Goal: Communication & Community: Answer question/provide support

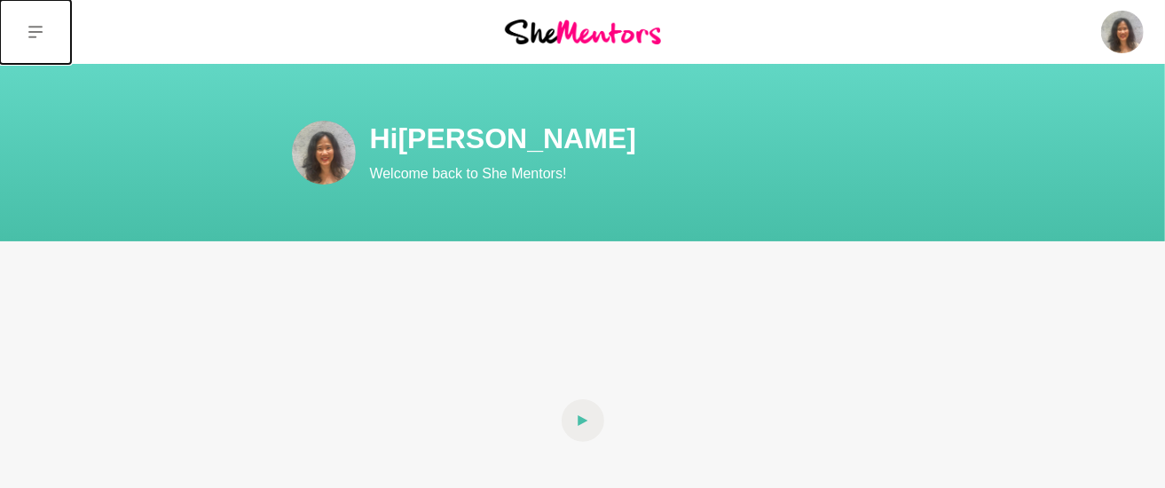
click at [32, 43] on button at bounding box center [35, 32] width 71 height 64
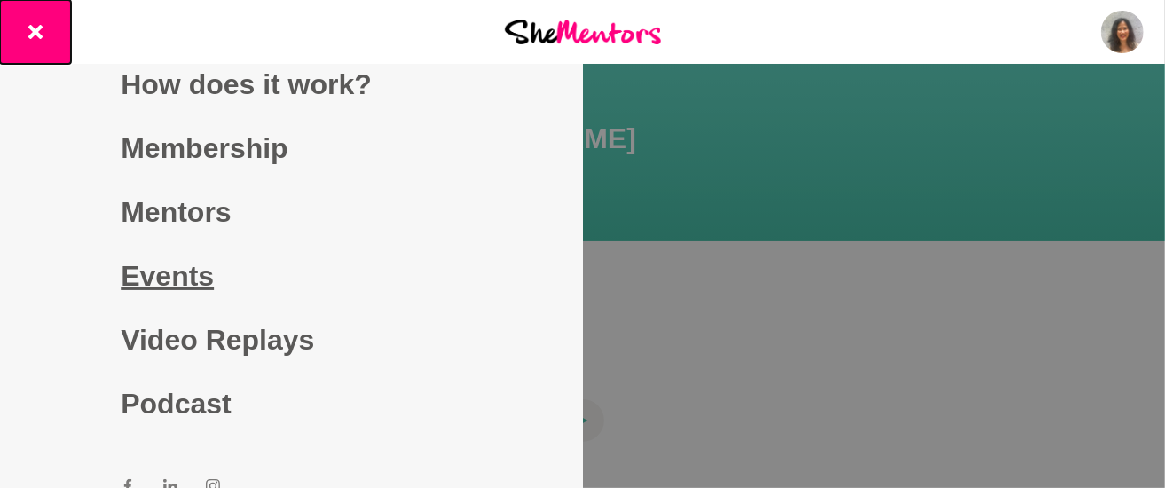
scroll to position [26, 0]
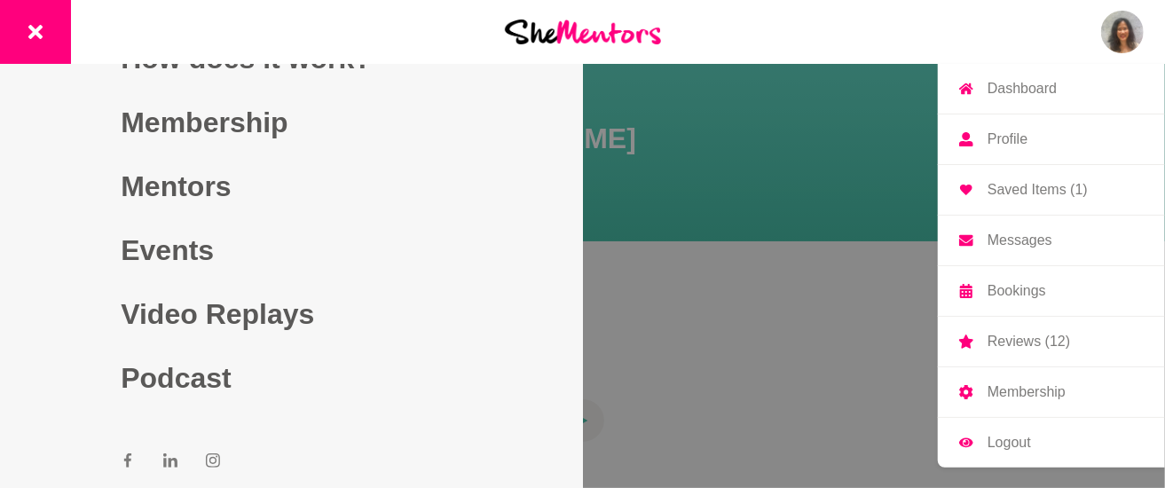
click at [1120, 46] on img at bounding box center [1122, 32] width 43 height 43
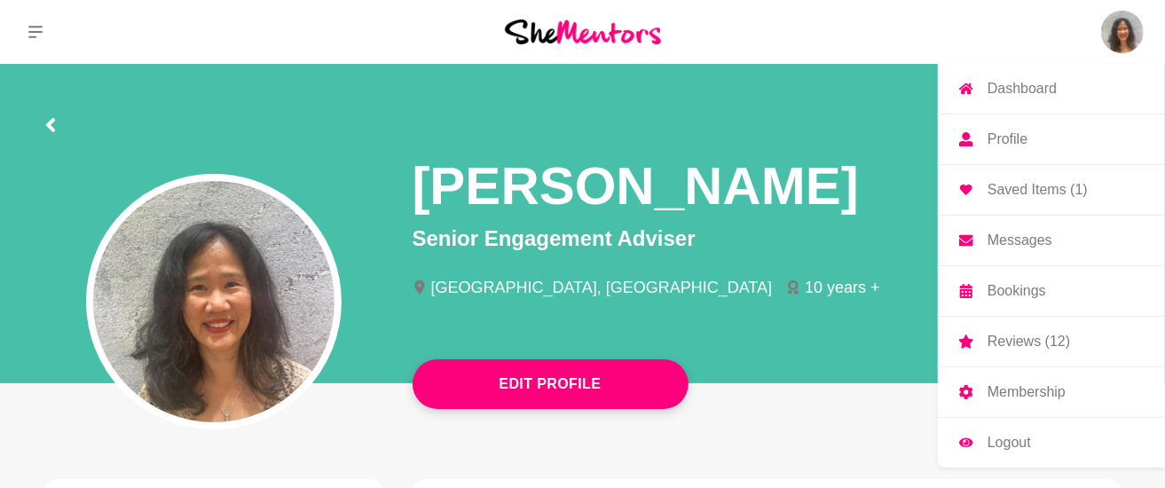
click at [1034, 248] on link "Messages" at bounding box center [1051, 241] width 227 height 50
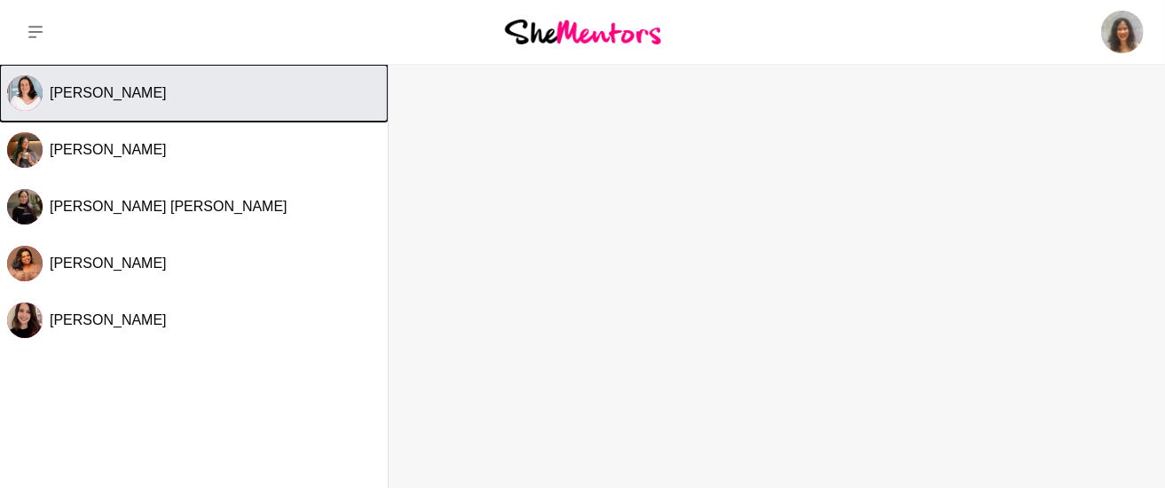
click at [130, 106] on button "[PERSON_NAME]" at bounding box center [194, 93] width 388 height 57
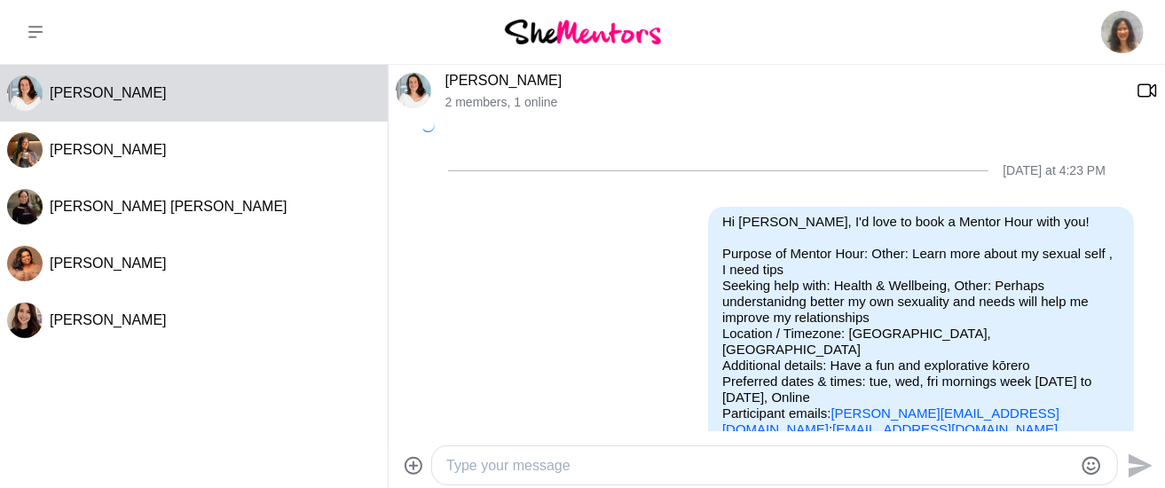
scroll to position [450, 0]
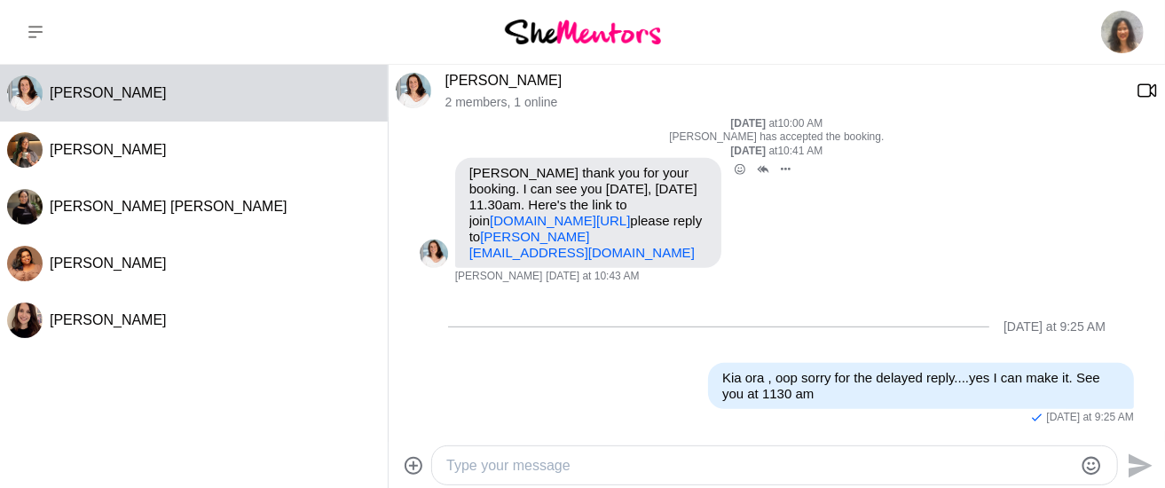
click at [545, 237] on link "[PERSON_NAME][EMAIL_ADDRESS][DOMAIN_NAME]" at bounding box center [581, 244] width 225 height 31
click at [541, 261] on div "[PERSON_NAME] thank you for your booking. I can see you [DATE], [DATE] 11.30am.…" at bounding box center [588, 213] width 266 height 110
drag, startPoint x: 547, startPoint y: 258, endPoint x: 466, endPoint y: 236, distance: 84.6
click at [466, 236] on div "[PERSON_NAME] thank you for your booking. I can see you [DATE], [DATE] 11.30am.…" at bounding box center [588, 213] width 266 height 110
copy link "[PERSON_NAME][EMAIL_ADDRESS][DOMAIN_NAME]"
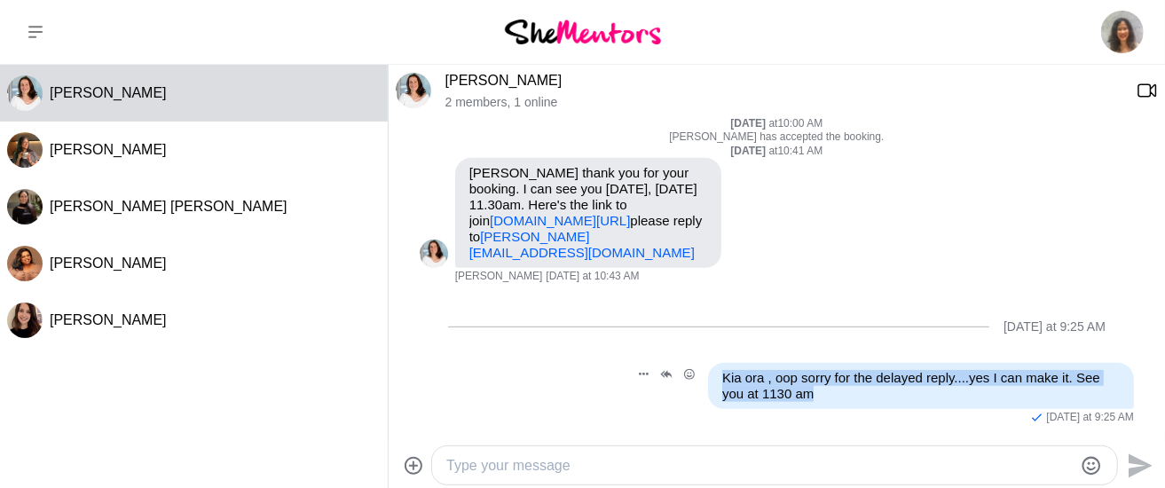
drag, startPoint x: 792, startPoint y: 397, endPoint x: 697, endPoint y: 381, distance: 96.1
click at [708, 380] on div "Kia ora , oop sorry for the delayed reply....yes I can make it. See you at 1130…" at bounding box center [921, 386] width 426 height 46
copy p "Kia ora , oop sorry for the delayed reply....yes I can make it. See you at 1130…"
click at [416, 79] on img at bounding box center [413, 90] width 35 height 35
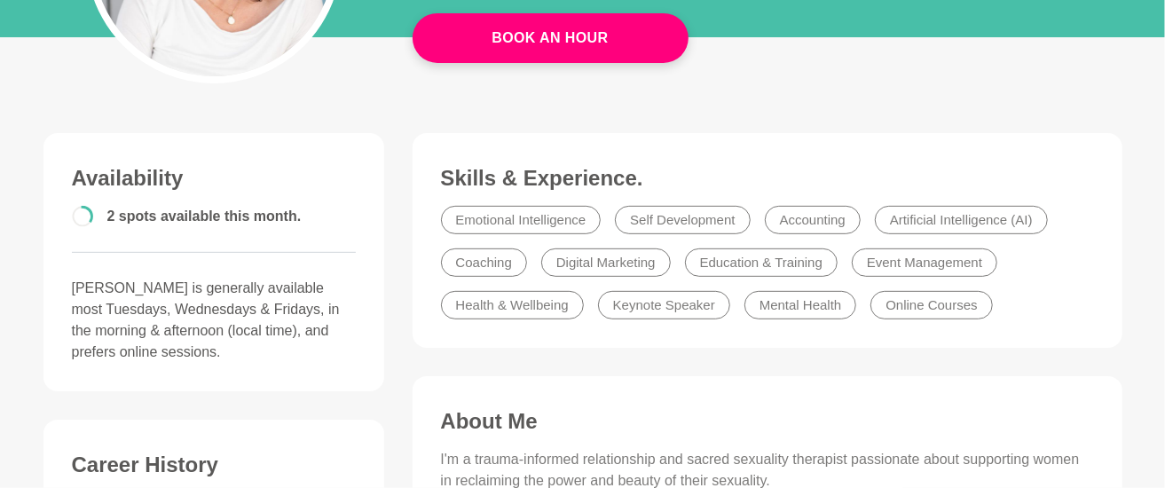
scroll to position [354, 0]
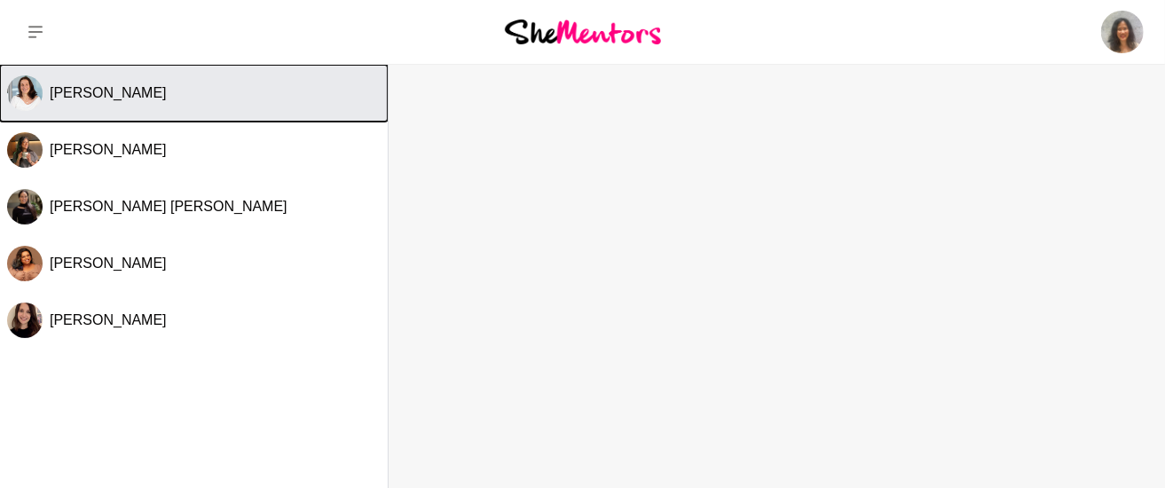
click at [127, 99] on span "[PERSON_NAME]" at bounding box center [108, 92] width 117 height 15
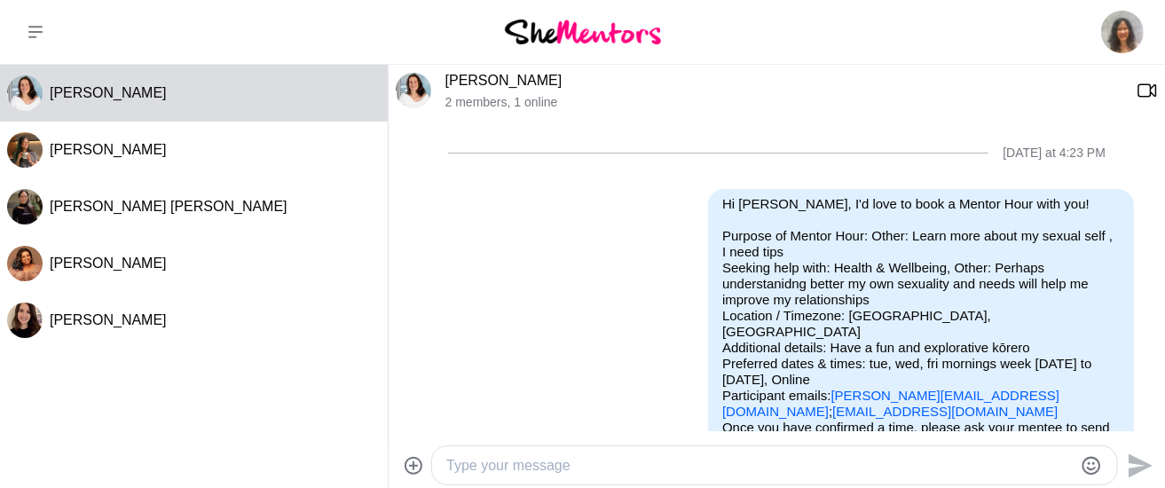
scroll to position [450, 0]
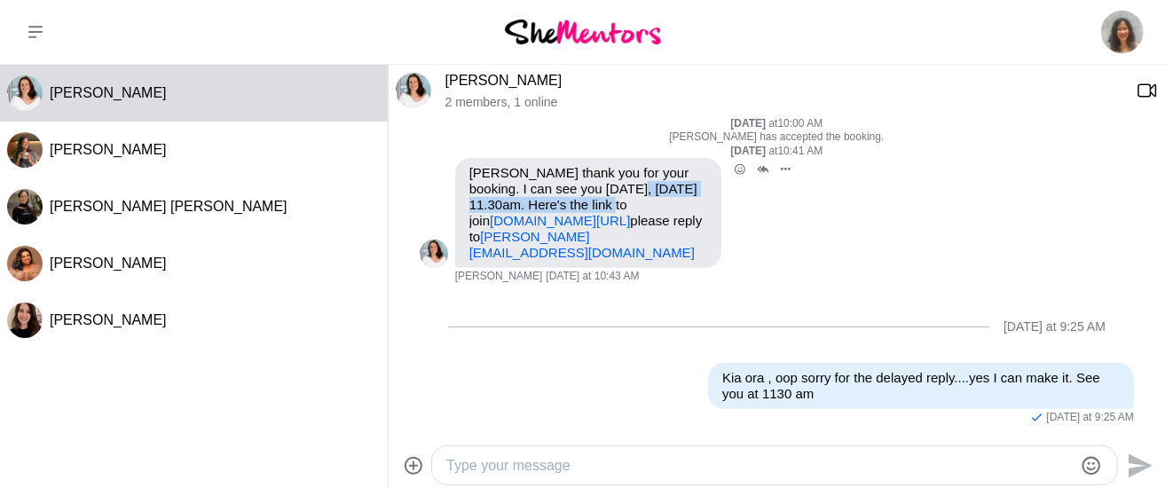
drag, startPoint x: 608, startPoint y: 175, endPoint x: 607, endPoint y: 193, distance: 17.8
click at [607, 192] on p "[PERSON_NAME] thank you for your booking. I can see you [DATE], [DATE] 11.30am.…" at bounding box center [588, 213] width 238 height 96
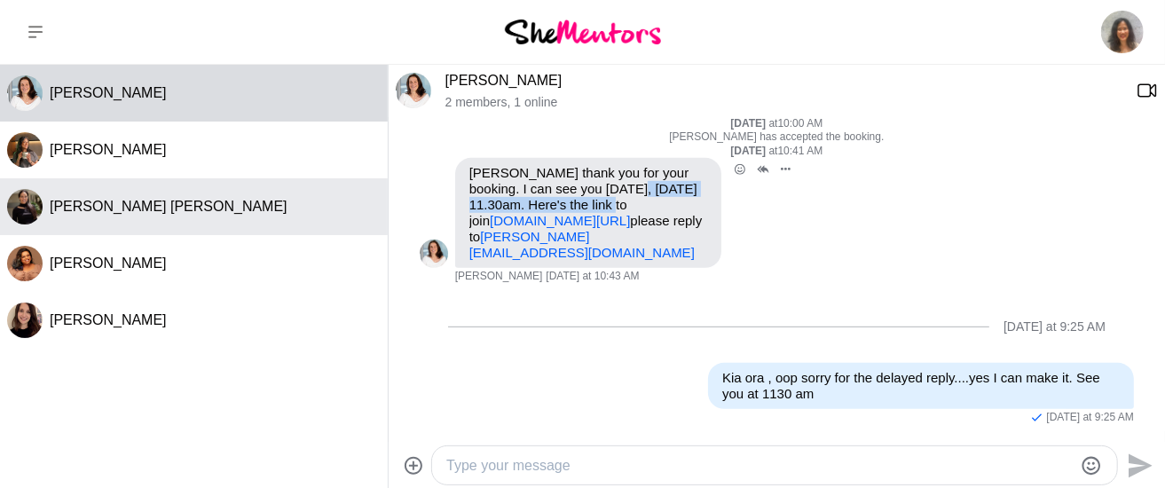
copy p "[DATE] 11.30am."
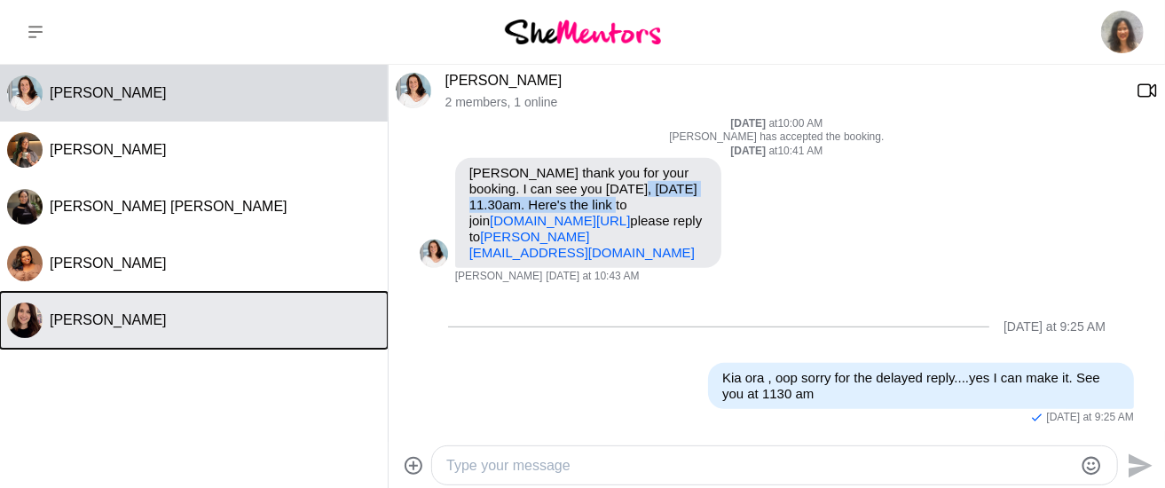
click at [139, 314] on div "[PERSON_NAME]" at bounding box center [215, 320] width 331 height 18
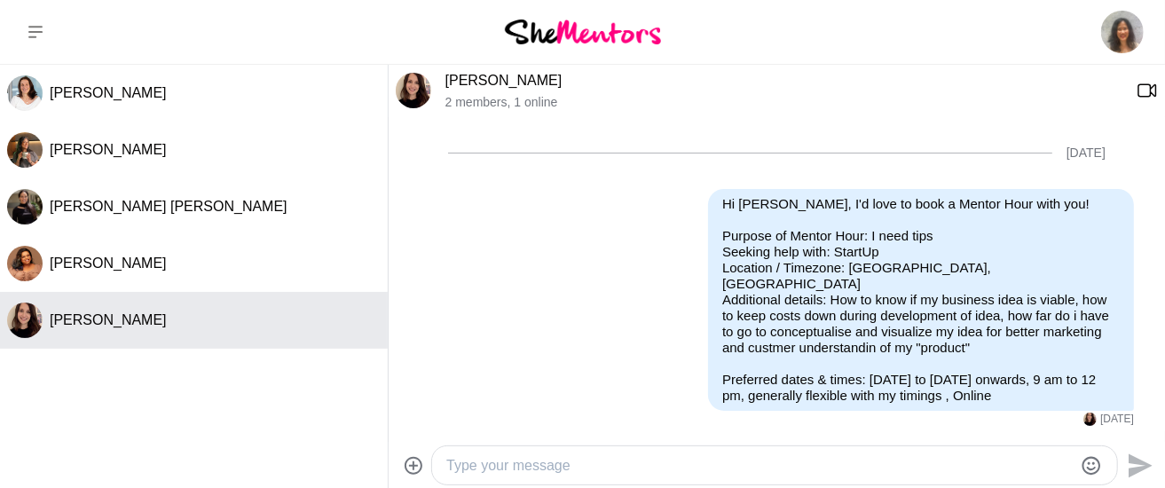
scroll to position [225, 0]
